Goal: Feedback & Contribution: Contribute content

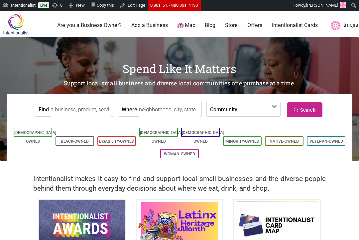
click at [77, 108] on input "Find" at bounding box center [81, 109] width 61 height 15
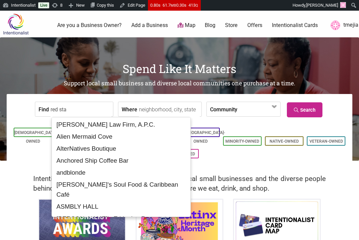
type input "red star"
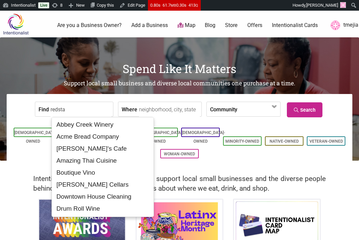
type input "redstar"
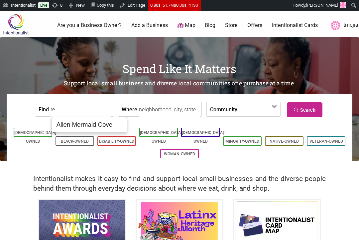
type input "r"
type input "red star"
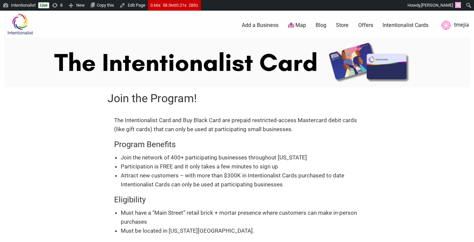
click at [23, 27] on img at bounding box center [20, 24] width 32 height 22
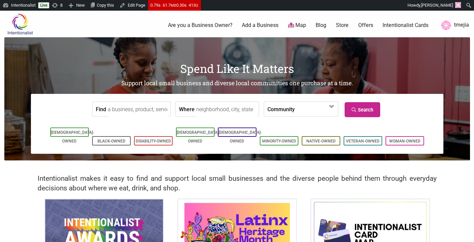
click at [270, 27] on link "Add a Business" at bounding box center [260, 25] width 37 height 7
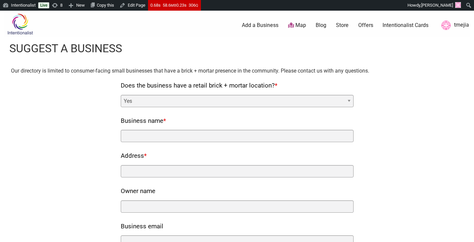
click at [185, 96] on select "Yes No" at bounding box center [237, 101] width 233 height 12
click at [121, 95] on select "Yes No" at bounding box center [237, 101] width 233 height 12
click at [159, 129] on div "Business name *" at bounding box center [237, 128] width 233 height 27
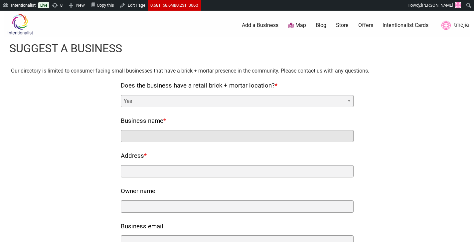
click at [157, 132] on input "Business name *" at bounding box center [237, 136] width 233 height 12
type input "Condesa"
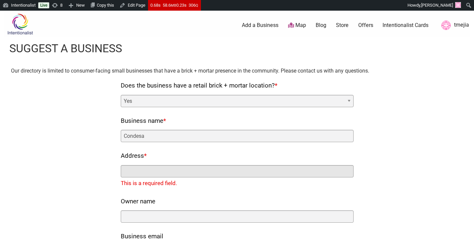
paste input "602 19th Ave E, Seattle, WA 98112"
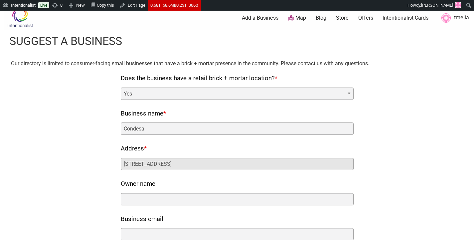
scroll to position [15, 0]
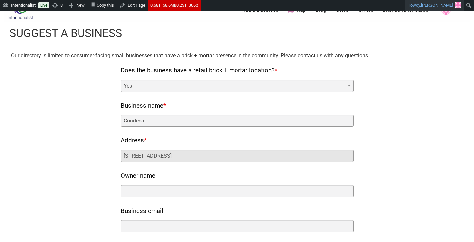
type input "602 19th Ave E, Seattle, WA 98112"
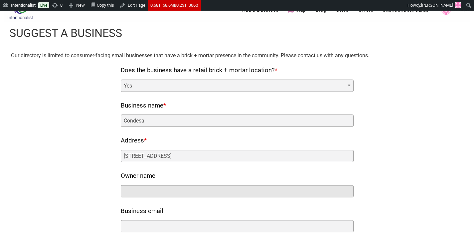
click at [172, 191] on input "Owner name" at bounding box center [237, 191] width 233 height 12
click at [197, 187] on input "Monica Dimas and" at bounding box center [237, 191] width 233 height 12
paste input "Anais Custer"
click at [212, 190] on input "Monica Dimas and" at bounding box center [237, 191] width 233 height 12
paste input "Anais Custer"
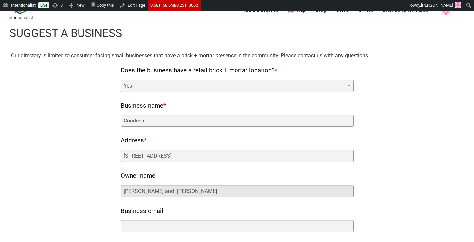
scroll to position [74, 0]
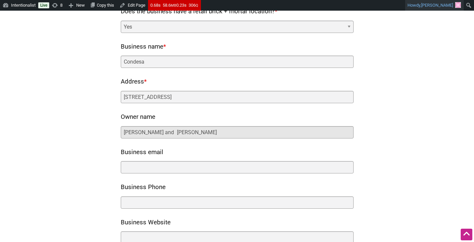
type input "Monica Dimas and Anais Custer"
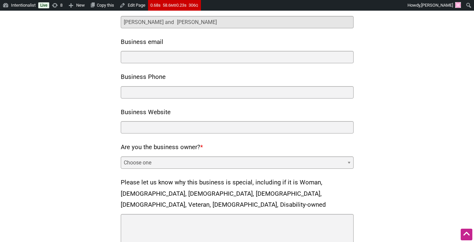
scroll to position [177, 0]
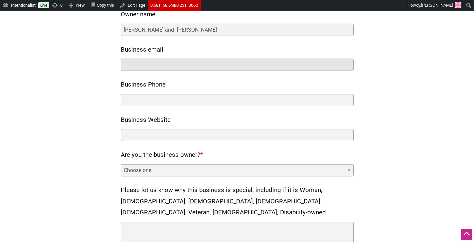
click at [170, 65] on input "Business email" at bounding box center [237, 65] width 233 height 12
paste input "https://www.instagram.com/condesaseattle/?hl=en"
type input "https://www.instagram.com/condesaseattle/?hl=en"
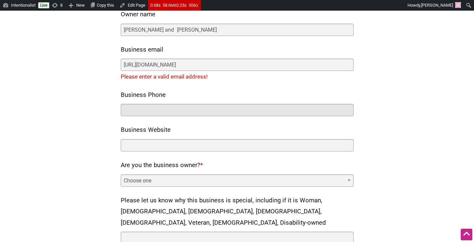
click at [217, 108] on input "Business Phone" at bounding box center [237, 110] width 233 height 12
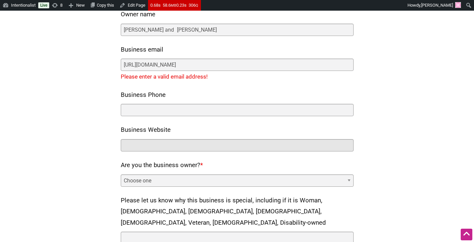
click at [188, 147] on input "Business Website" at bounding box center [237, 145] width 233 height 12
paste input "https://www.condesaseattle.com/"
type input "https://www.condesaseattle.com/"
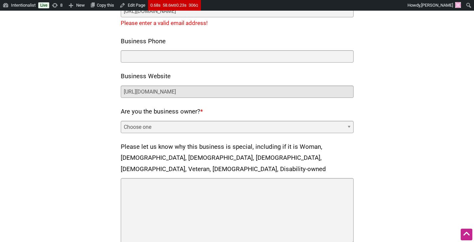
scroll to position [250, 0]
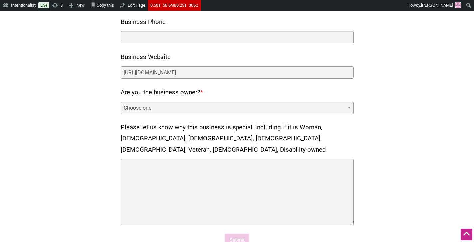
click at [235, 103] on select "Choose one Yes No" at bounding box center [237, 107] width 233 height 12
select select "no"
click at [121, 101] on select "Choose one Yes No" at bounding box center [237, 107] width 233 height 12
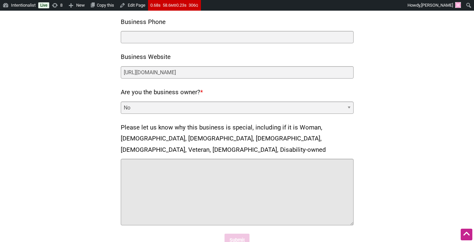
click at [266, 160] on textarea "Please let us know why this business is special, including if it is Woman, [DEM…" at bounding box center [237, 192] width 233 height 67
drag, startPoint x: 201, startPoint y: 162, endPoint x: 122, endPoint y: 155, distance: 79.1
click at [122, 159] on textarea "Latino, Women" at bounding box center [237, 192] width 233 height 67
click at [162, 159] on textarea "Latino, Woman, and LGBTQ-owned" at bounding box center [237, 192] width 233 height 67
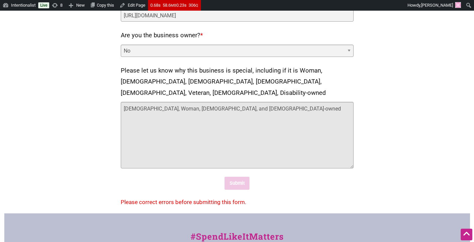
click at [266, 130] on textarea "Latino, Woman, Asian, and LGBTQ-owned" at bounding box center [237, 135] width 233 height 67
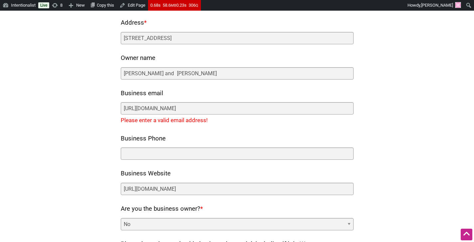
scroll to position [133, 0]
type textarea "Latino, Woman, Asian, and LGBTQ-owned"
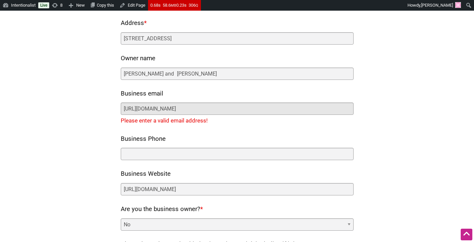
click at [259, 108] on input "https://www.instagram.com/condesaseattle/?hl=en" at bounding box center [237, 108] width 233 height 12
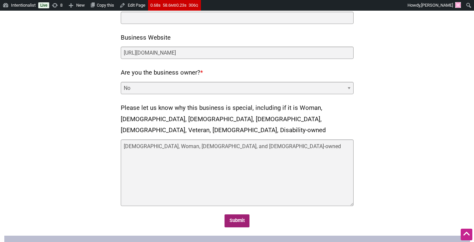
scroll to position [271, 0]
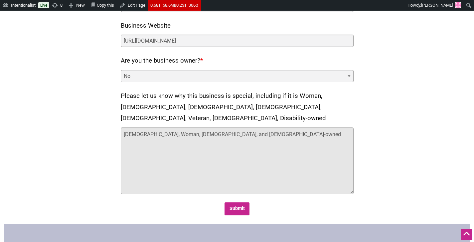
click at [235, 127] on textarea "Latino, Woman, Asian, and LGBTQ-owned" at bounding box center [237, 160] width 233 height 67
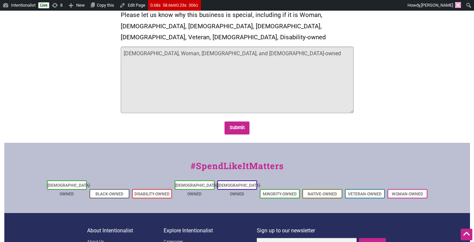
scroll to position [357, 0]
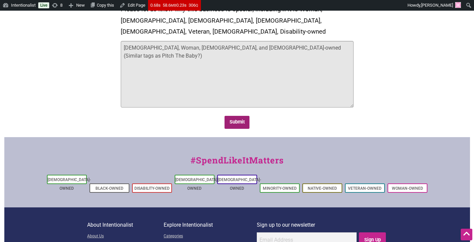
type textarea "Latino, Woman, Asian, and LGBTQ-owned (Similar tags as Pitch The Baby?)"
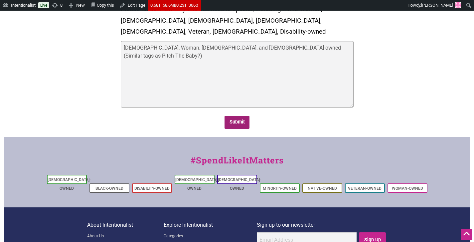
click at [238, 116] on input "Submit" at bounding box center [237, 122] width 25 height 13
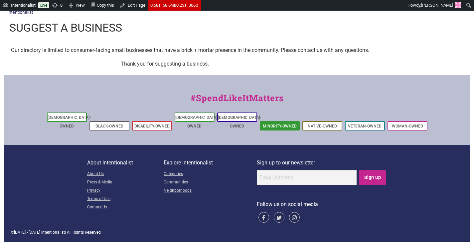
scroll to position [12, 0]
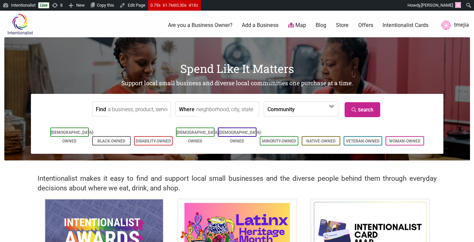
click at [140, 109] on input "Find" at bounding box center [138, 109] width 61 height 15
type input "-"
click at [145, 124] on div "Pitch The Baby" at bounding box center [139, 124] width 56 height 13
type input "Pitch The Baby"
click at [364, 110] on link "Search" at bounding box center [363, 109] width 36 height 15
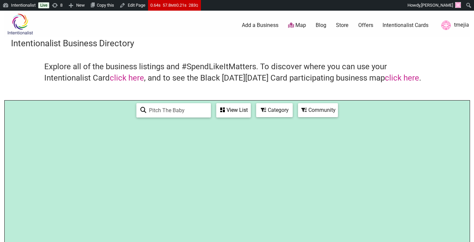
click at [245, 112] on div "View List" at bounding box center [233, 110] width 33 height 13
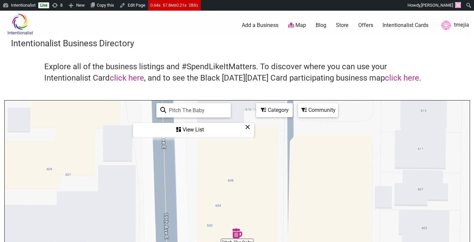
click at [196, 130] on div "View List" at bounding box center [194, 129] width 120 height 13
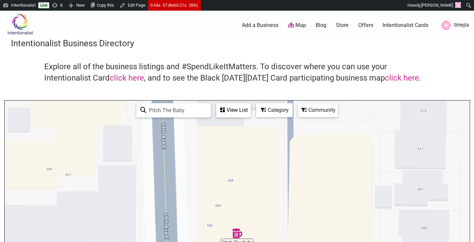
click at [238, 235] on img "Pitch The Baby" at bounding box center [237, 233] width 10 height 10
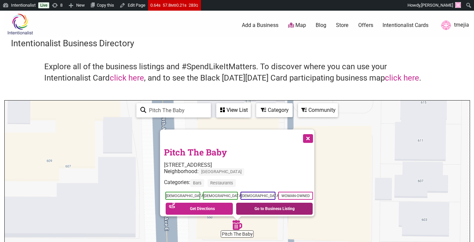
click at [260, 203] on link "Go to Business Listing" at bounding box center [274, 209] width 77 height 12
click at [286, 206] on link "Go to Business Listing" at bounding box center [274, 209] width 77 height 12
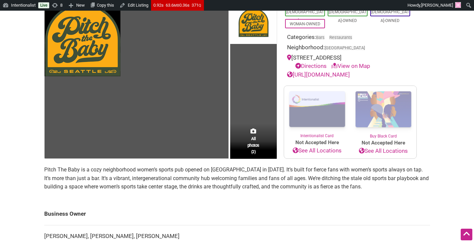
scroll to position [106, 0]
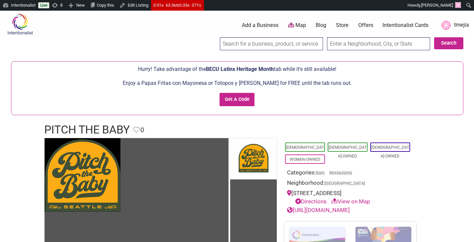
click at [263, 25] on link "Add a Business" at bounding box center [260, 25] width 37 height 7
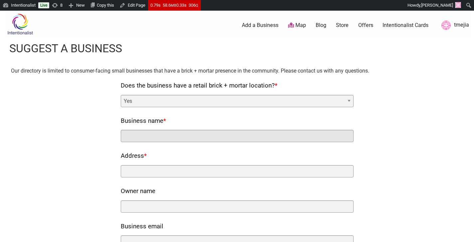
click at [200, 134] on input "Business name *" at bounding box center [237, 136] width 233 height 12
type input "Kokos Restaurant and Tequila Bar"
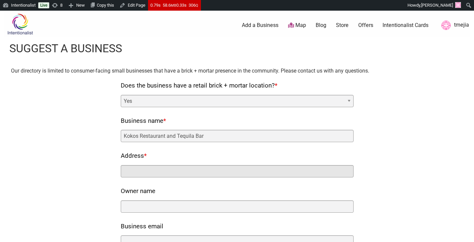
click at [193, 172] on input "Address *" at bounding box center [237, 171] width 233 height 12
paste input "[STREET_ADDRESS]"
type input "[STREET_ADDRESS]"
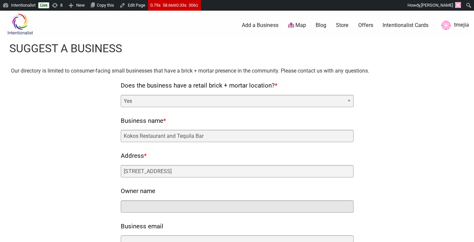
click at [214, 202] on input "Owner name" at bounding box center [237, 206] width 233 height 12
paste input "[STREET_ADDRESS]"
type input "[STREET_ADDRESS]"
paste input "[PERSON_NAME] [PERSON_NAME] and [PERSON_NAME]"
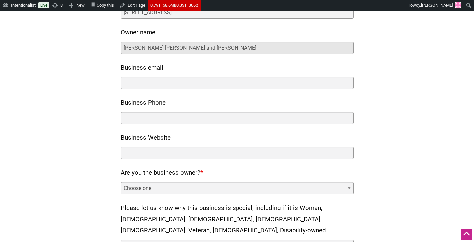
scroll to position [154, 0]
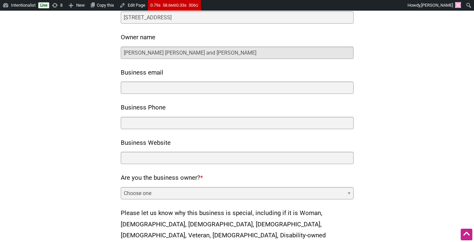
type input "[PERSON_NAME] [PERSON_NAME] and [PERSON_NAME]"
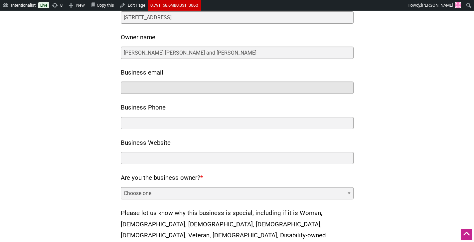
click at [204, 87] on input "Business email" at bounding box center [237, 88] width 233 height 12
paste input "[EMAIL_ADDRESS][DOMAIN_NAME]"
type input "[EMAIL_ADDRESS][DOMAIN_NAME]"
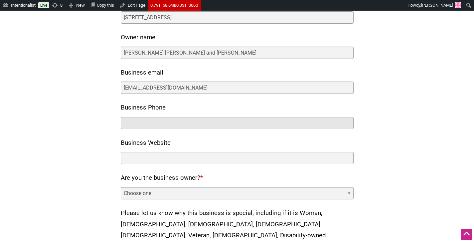
click at [207, 124] on input "Business Phone" at bounding box center [237, 123] width 233 height 12
paste input "206) 900-7113"
type input "(206) 900-7113"
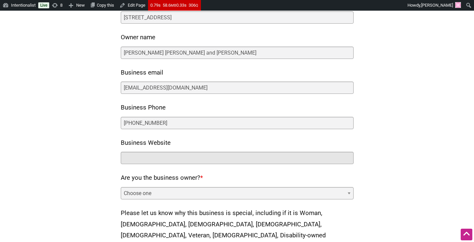
click at [247, 162] on input "Business Website" at bounding box center [237, 158] width 233 height 12
paste input "https://www.kokos-restaurant.com/"
type input "https://www.kokos-restaurant.com/"
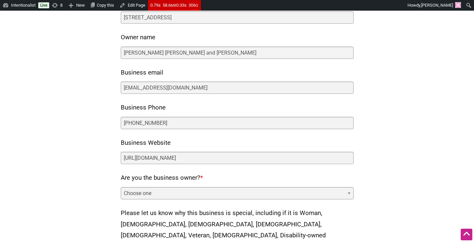
click at [210, 192] on select "Choose one Yes No" at bounding box center [237, 193] width 233 height 12
select select "no"
click at [121, 187] on select "Choose one Yes No" at bounding box center [237, 193] width 233 height 12
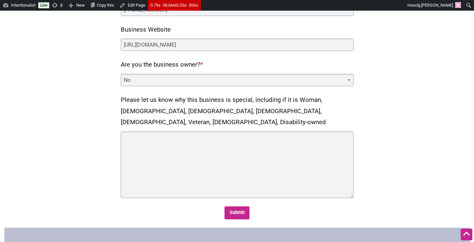
scroll to position [302, 0]
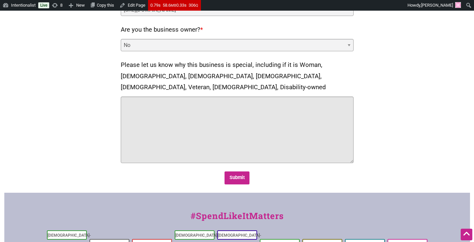
click at [278, 113] on textarea "Please let us know why this business is special, including if it is Woman, Blac…" at bounding box center [237, 130] width 233 height 67
type textarea "Latino-owned"
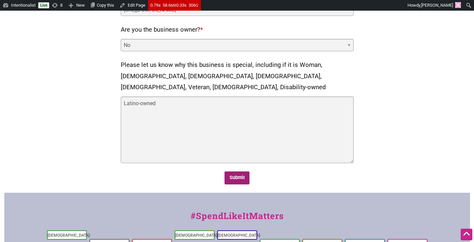
click at [231, 171] on input "Submit" at bounding box center [237, 177] width 25 height 13
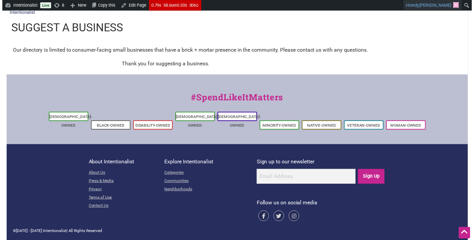
scroll to position [0, 0]
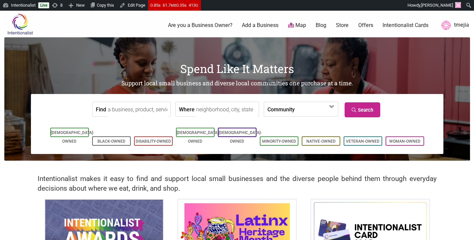
click at [141, 104] on input "Find" at bounding box center [138, 109] width 61 height 15
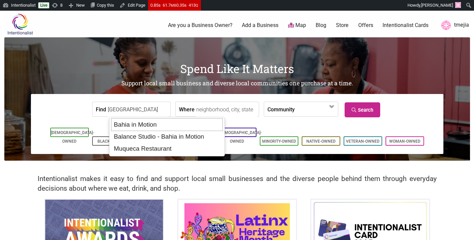
click at [146, 125] on div "Bahia in Motion" at bounding box center [167, 124] width 112 height 13
type input "Bahia in Motion"
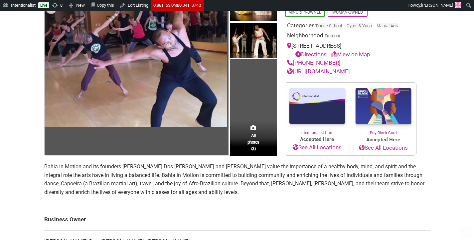
scroll to position [146, 0]
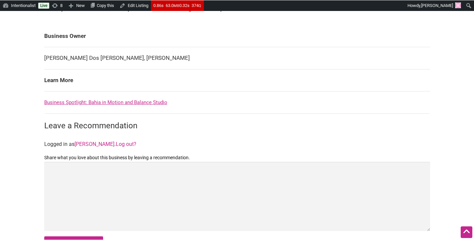
scroll to position [259, 0]
